Goal: Task Accomplishment & Management: Use online tool/utility

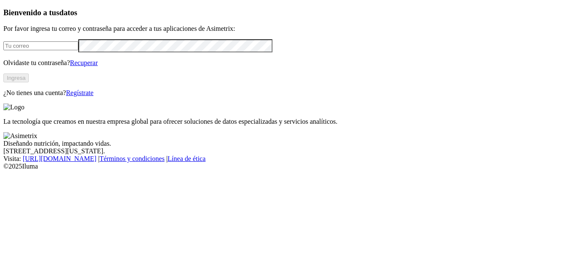
type input "[EMAIL_ADDRESS][PERSON_NAME][DOMAIN_NAME]"
click at [29, 82] on button "Ingresa" at bounding box center [15, 78] width 25 height 9
